Goal: Find specific page/section: Find specific page/section

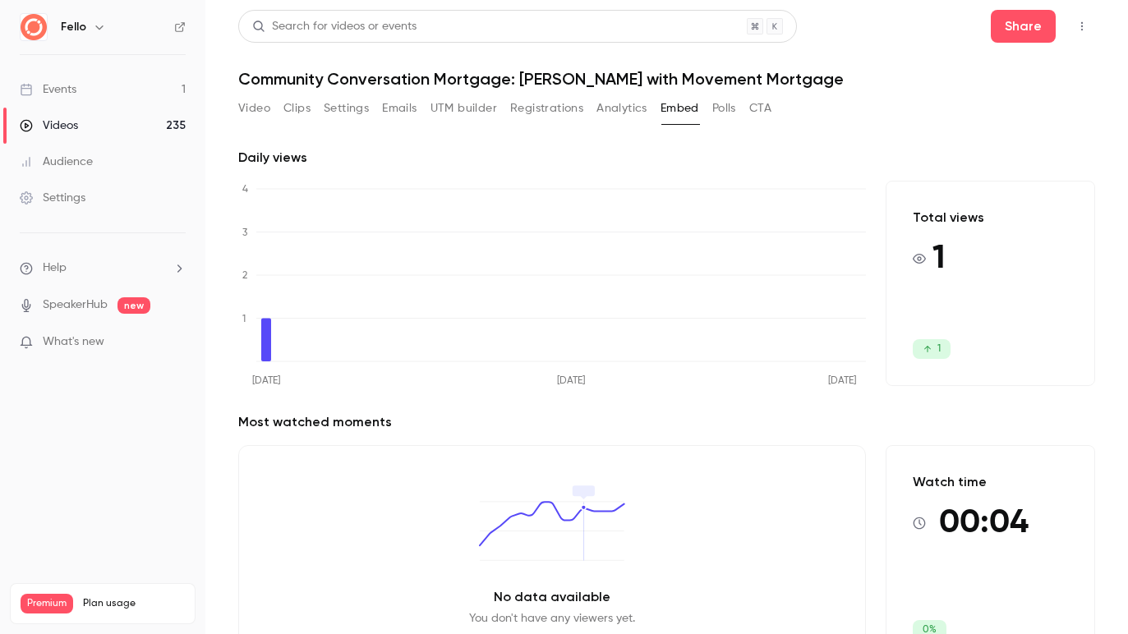
click at [62, 90] on div "Events" at bounding box center [48, 89] width 57 height 16
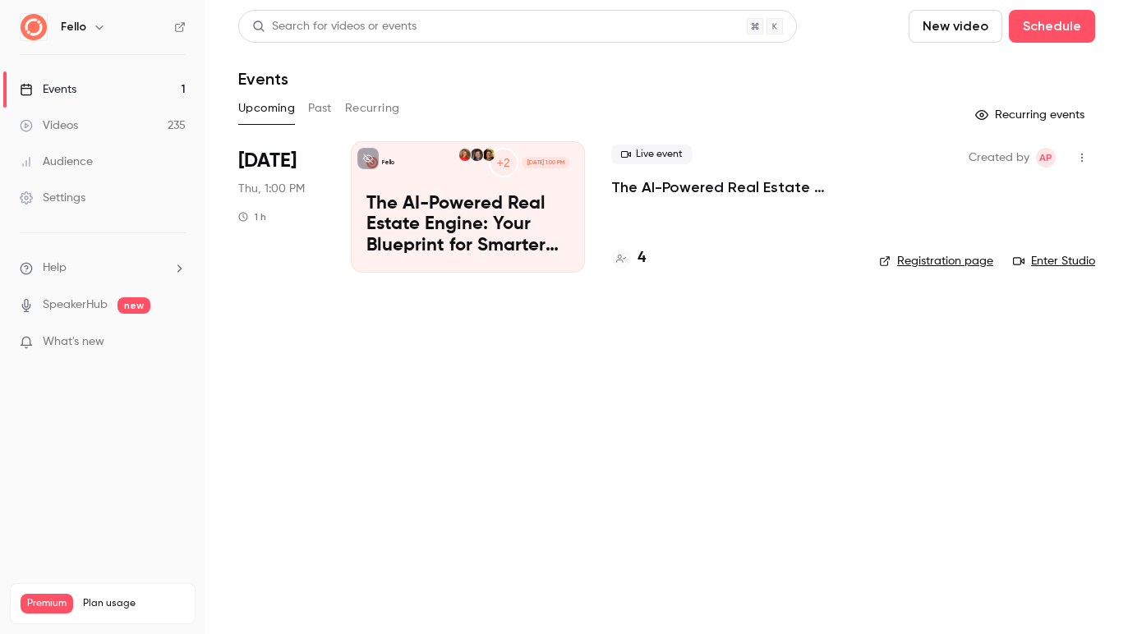
click at [316, 110] on button "Past" at bounding box center [320, 108] width 24 height 26
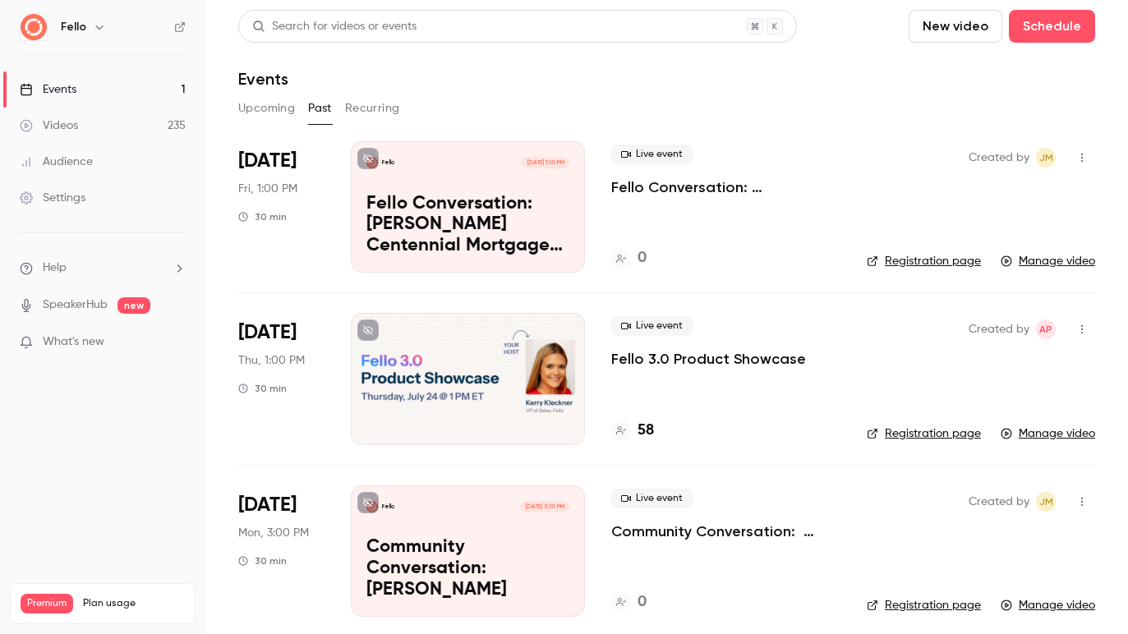
click at [402, 23] on div "Search for videos or events" at bounding box center [334, 26] width 164 height 17
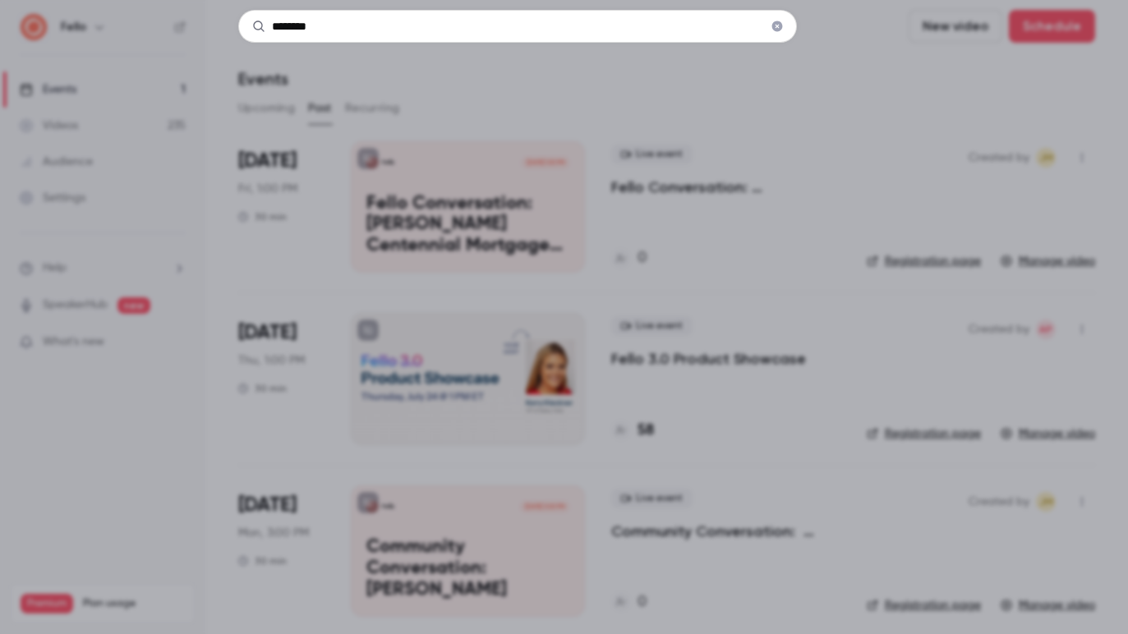
type input "********"
click at [778, 25] on icon "Clear" at bounding box center [776, 26] width 13 height 11
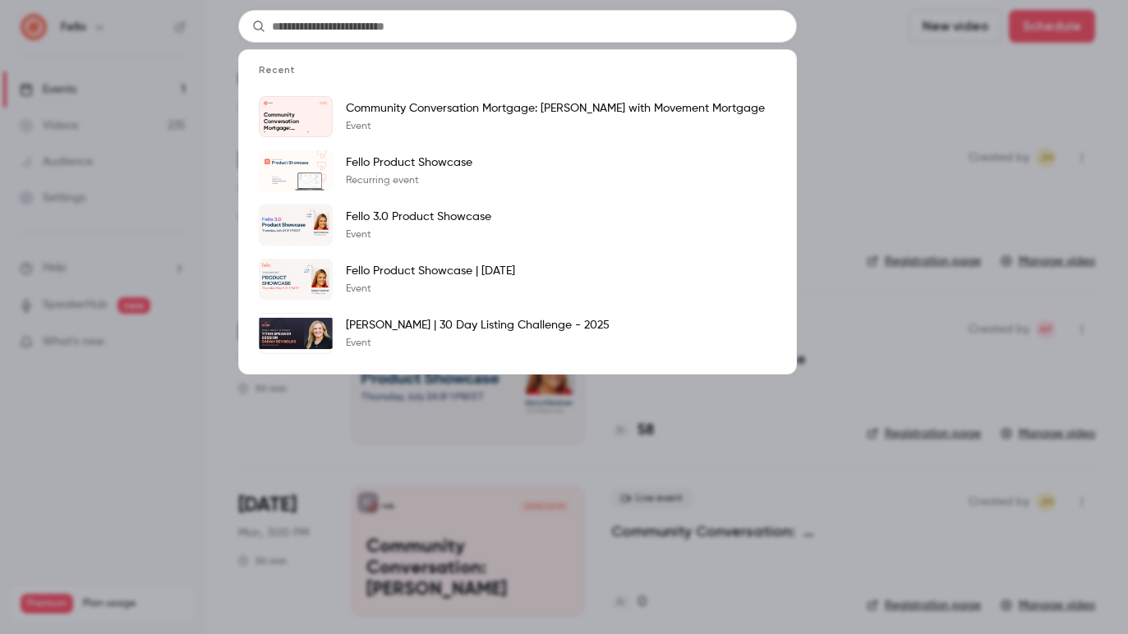
click at [844, 51] on div "Recent Fello [DATE] Community Conversation Mortgage: [PERSON_NAME] with Movemen…" at bounding box center [564, 317] width 1128 height 634
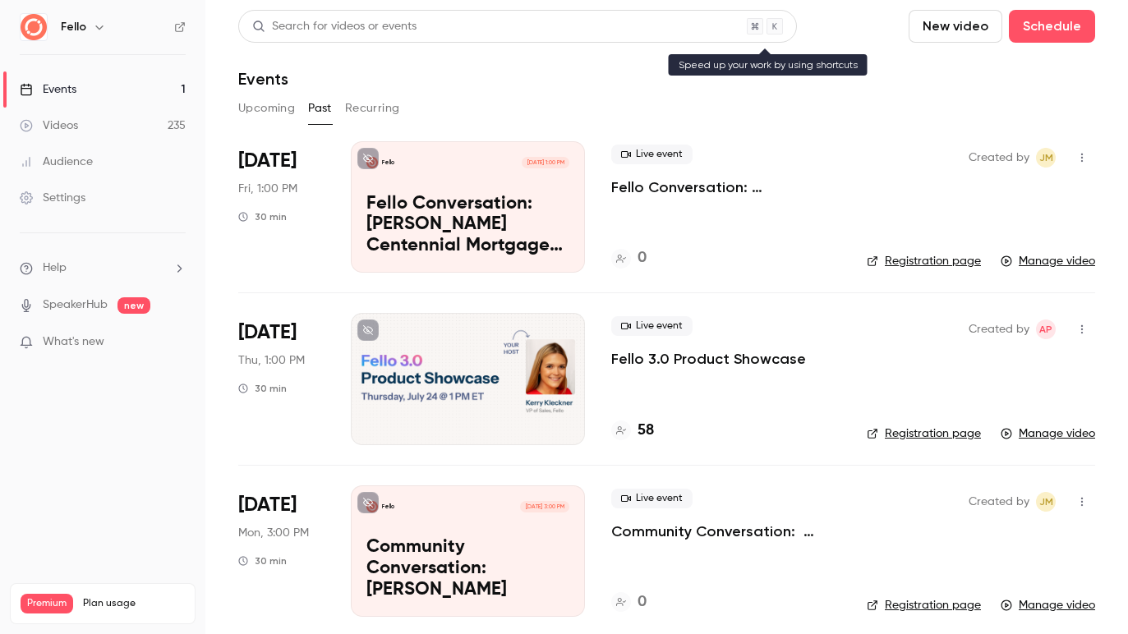
click at [375, 25] on div "Search for videos or events" at bounding box center [334, 26] width 164 height 17
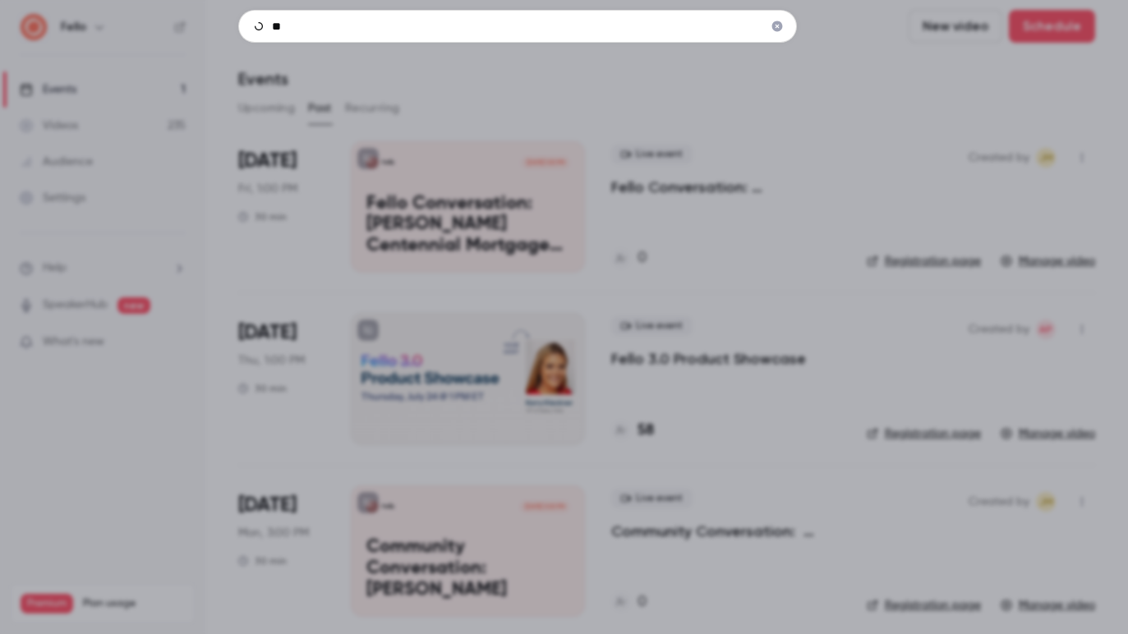
type input "*"
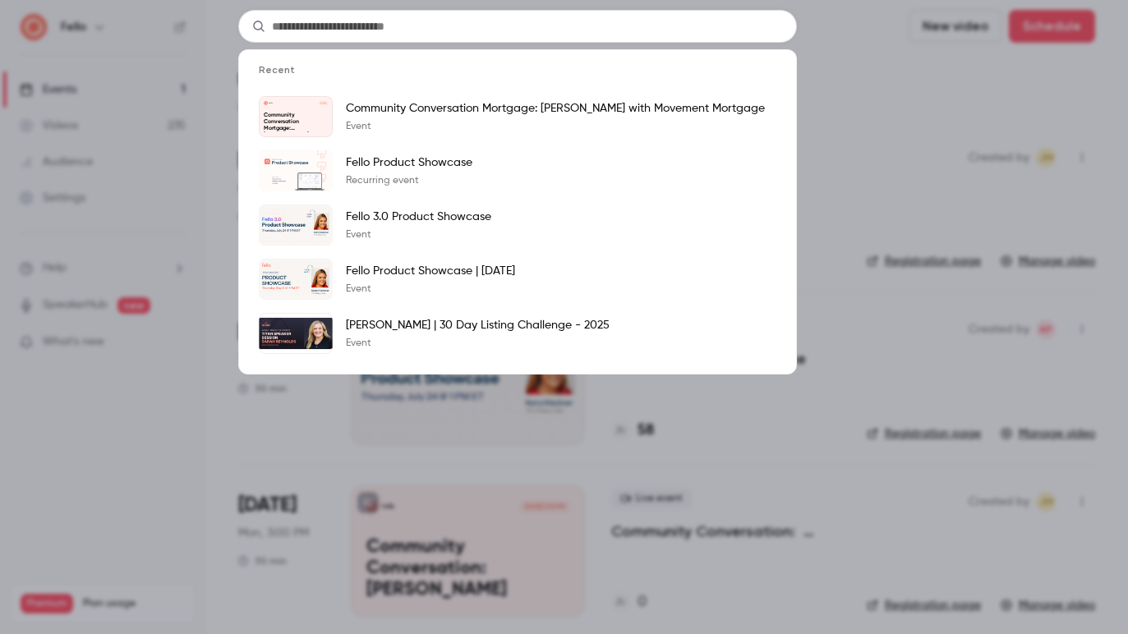
click at [925, 120] on div "Recent Fello [DATE] Community Conversation Mortgage: [PERSON_NAME] with Movemen…" at bounding box center [564, 317] width 1128 height 634
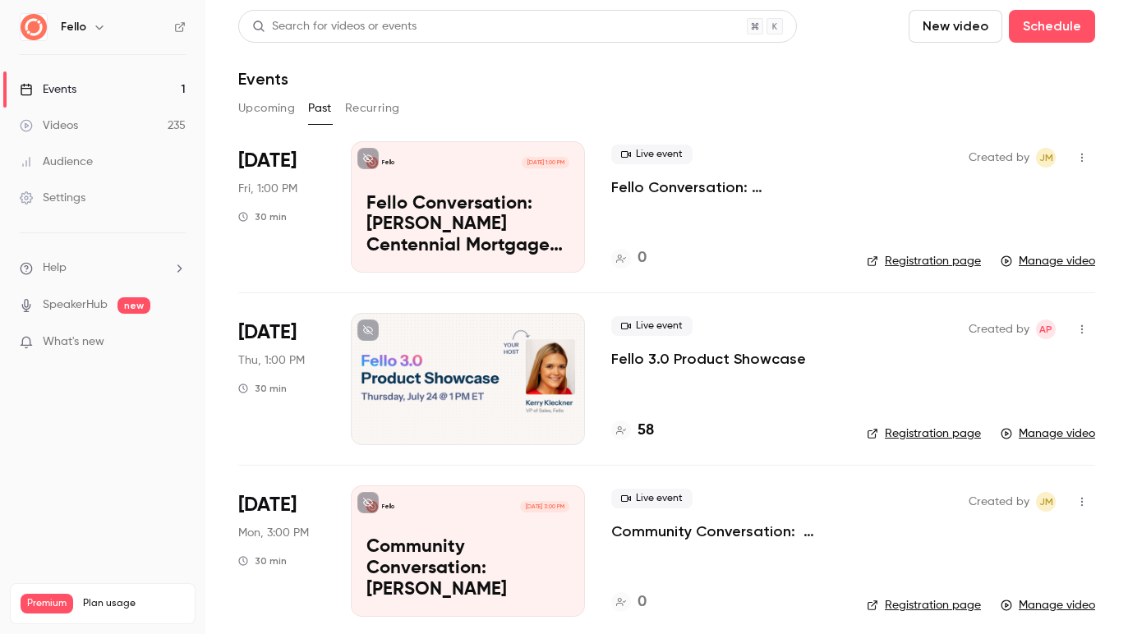
click at [61, 130] on div "Videos" at bounding box center [49, 125] width 58 height 16
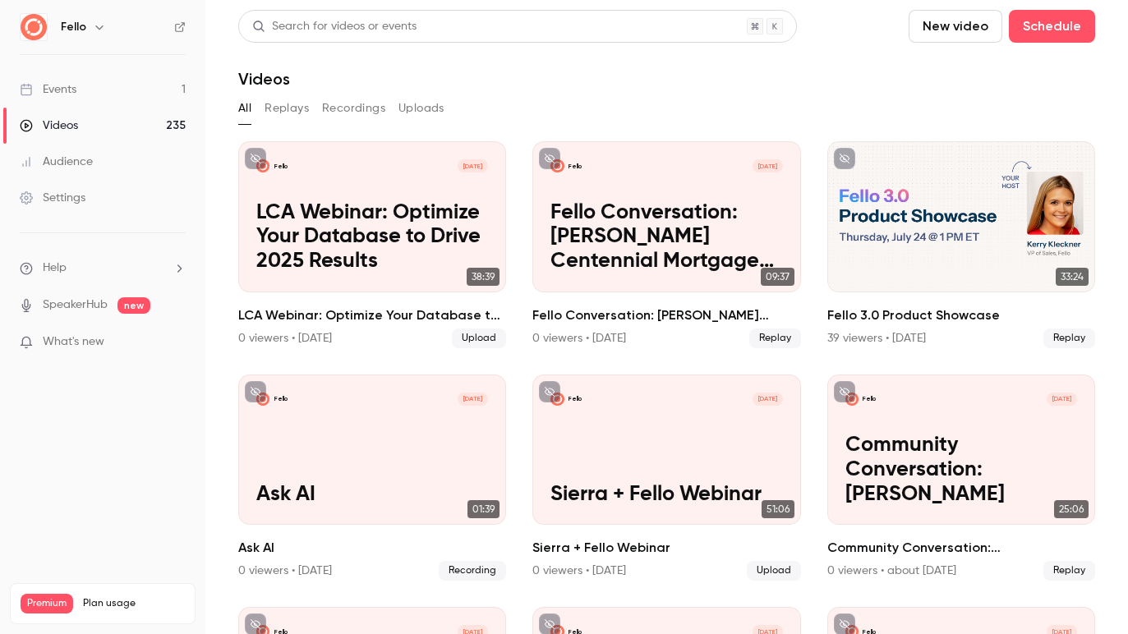
click at [422, 111] on button "Uploads" at bounding box center [421, 108] width 46 height 26
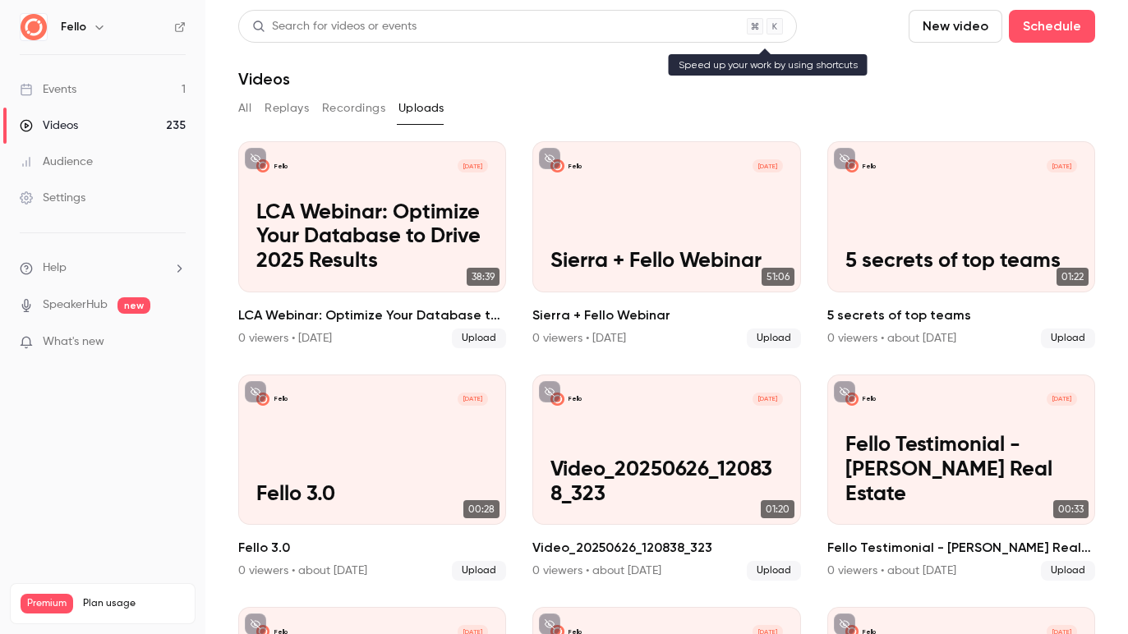
click at [366, 25] on div "Search for videos or events" at bounding box center [334, 26] width 164 height 17
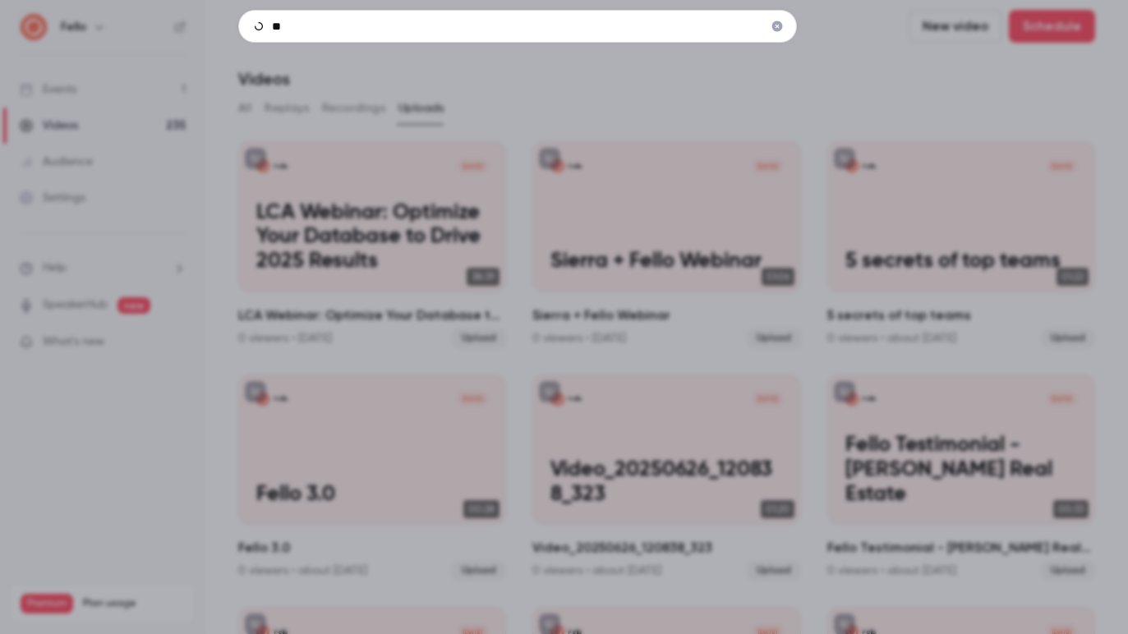
type input "*"
